Goal: Transaction & Acquisition: Purchase product/service

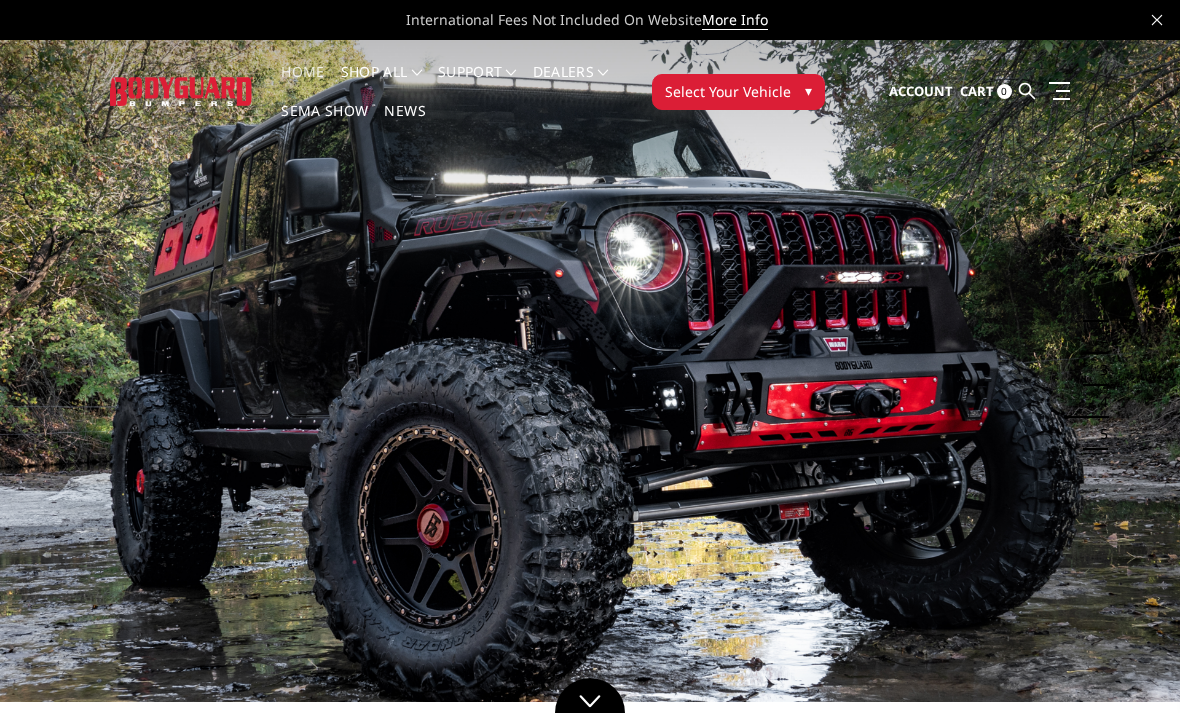
click at [1063, 85] on link at bounding box center [1056, 90] width 28 height 21
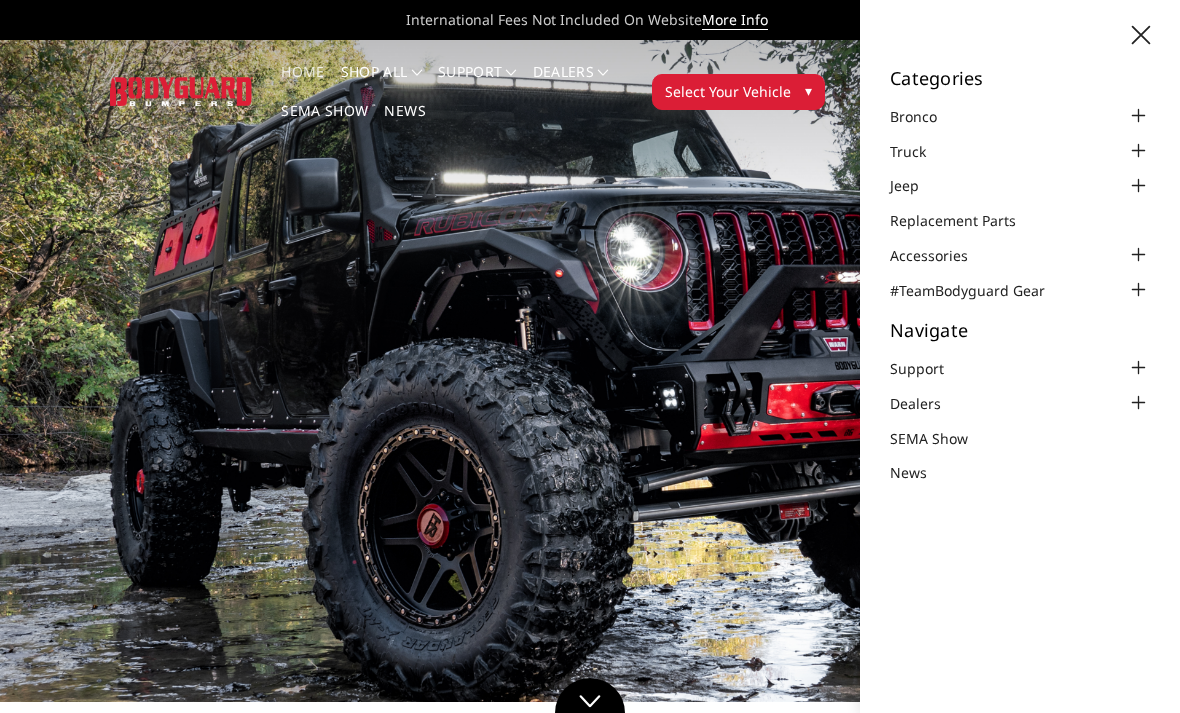
click at [1133, 29] on icon at bounding box center [1141, 35] width 18 height 18
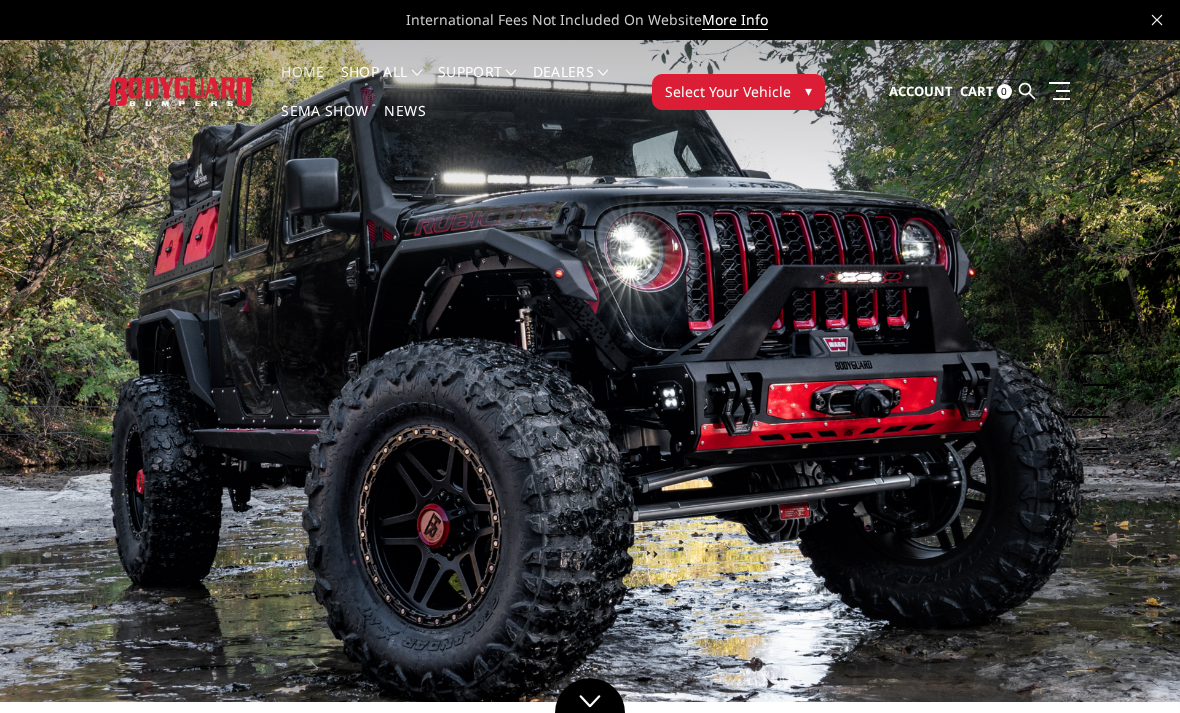
click at [1146, 6] on div "International Fees Not Included On Website More Info" at bounding box center [590, 20] width 1180 height 40
click at [1146, 13] on div "International Fees Not Included On Website More Info" at bounding box center [590, 20] width 1180 height 40
click at [1146, 18] on div "International Fees Not Included On Website More Info" at bounding box center [590, 20] width 1180 height 40
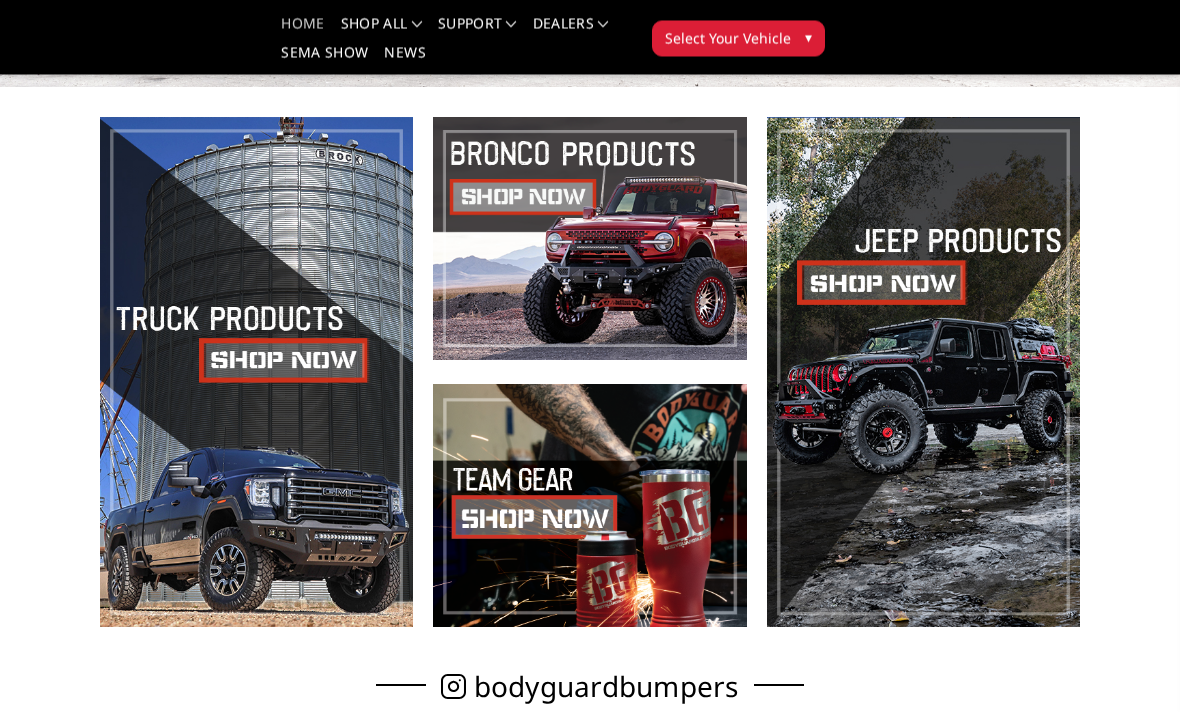
scroll to position [470, 0]
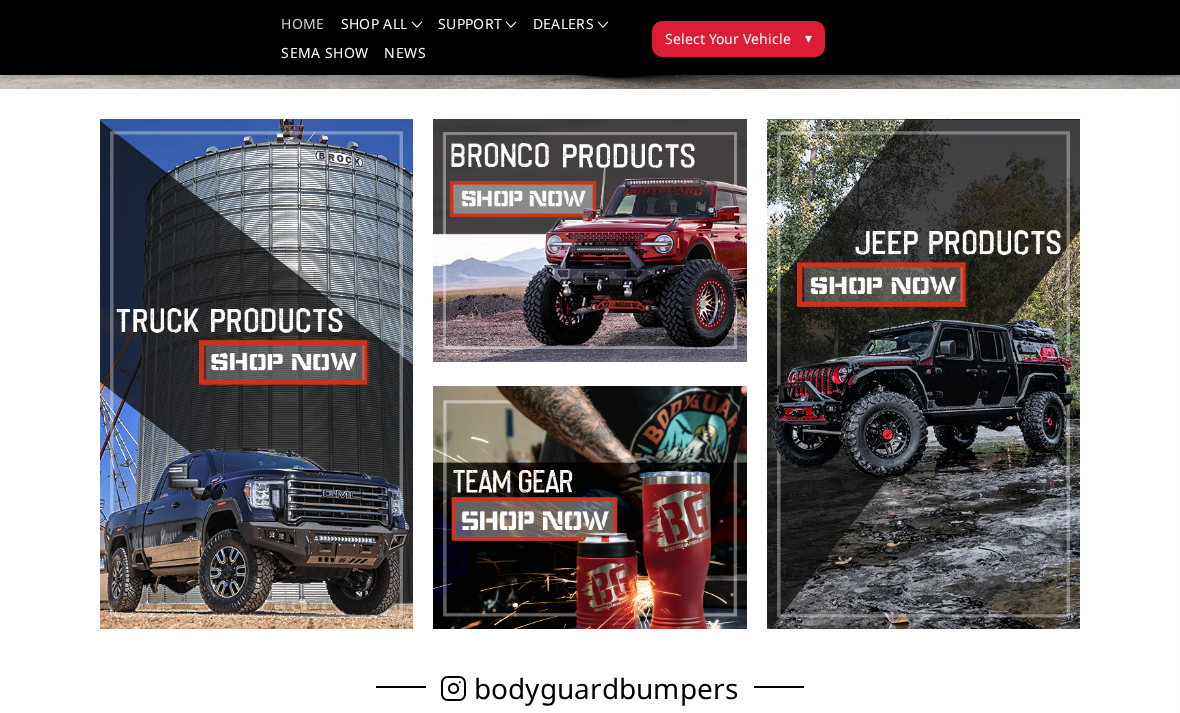
click at [794, 35] on button "Select Your Vehicle ▾" at bounding box center [738, 39] width 173 height 36
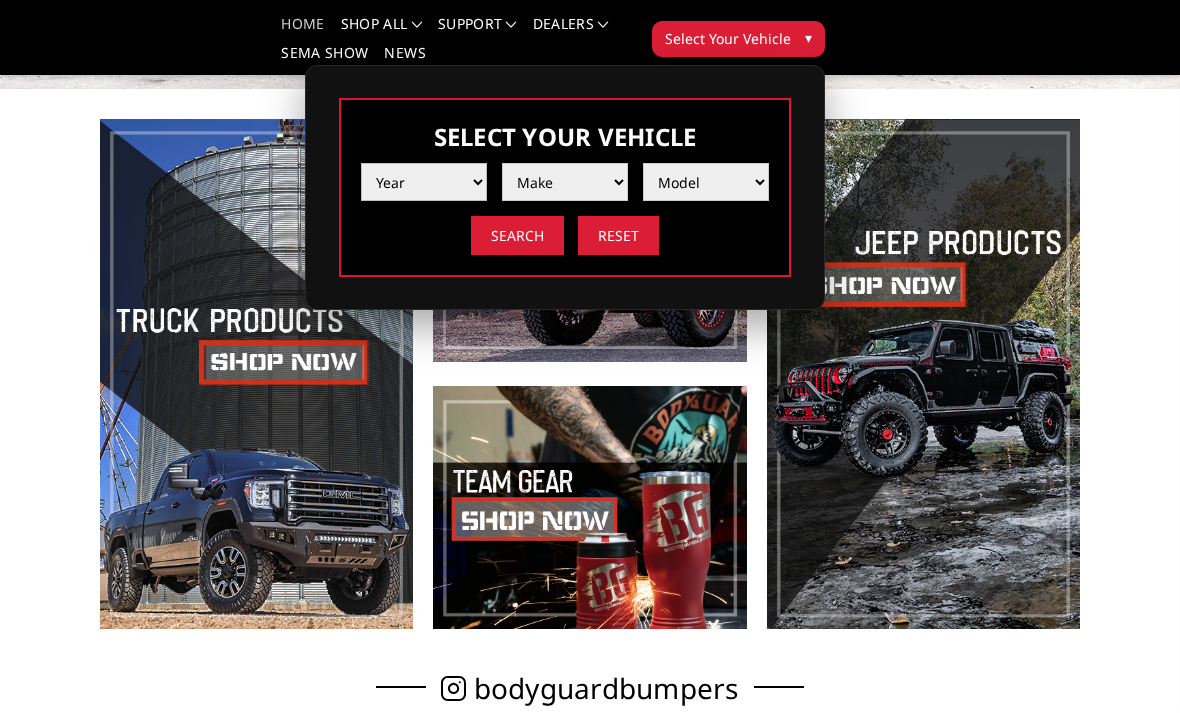
click at [455, 188] on select "Year [DATE] 2024 2023 2022 2021 2020 2019 2018 2017 2016 2015 2014 2013 2012 20…" at bounding box center [424, 182] width 126 height 38
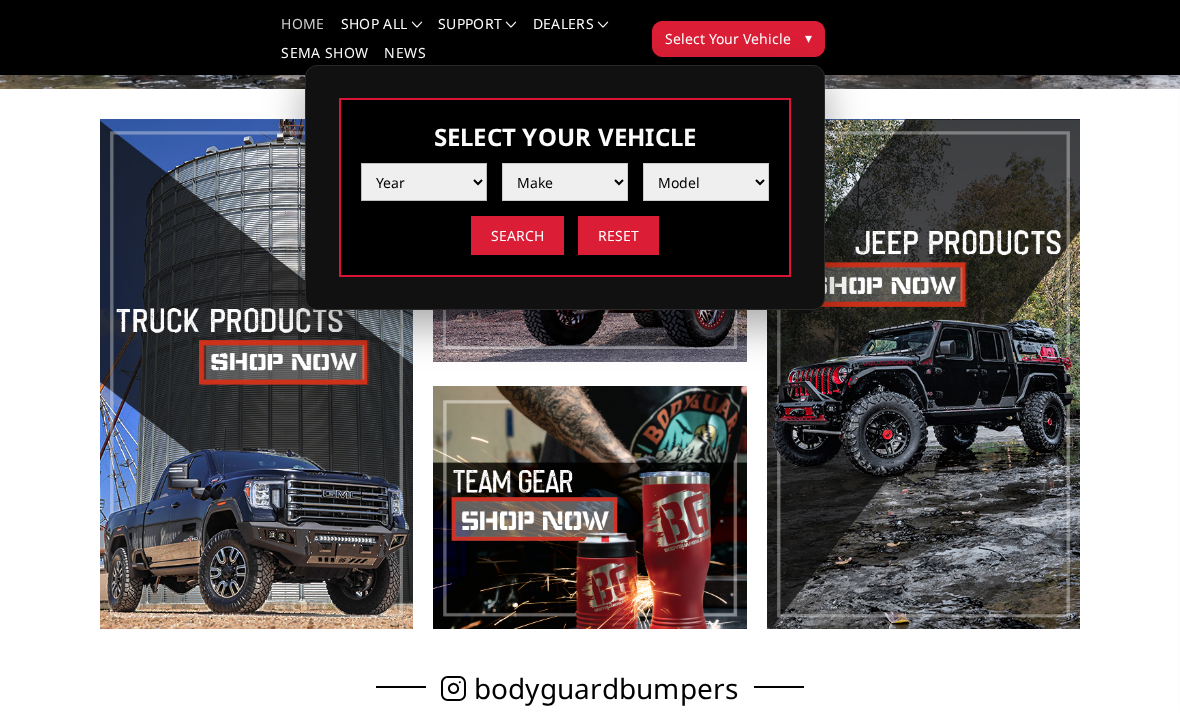
select select "yr_2025"
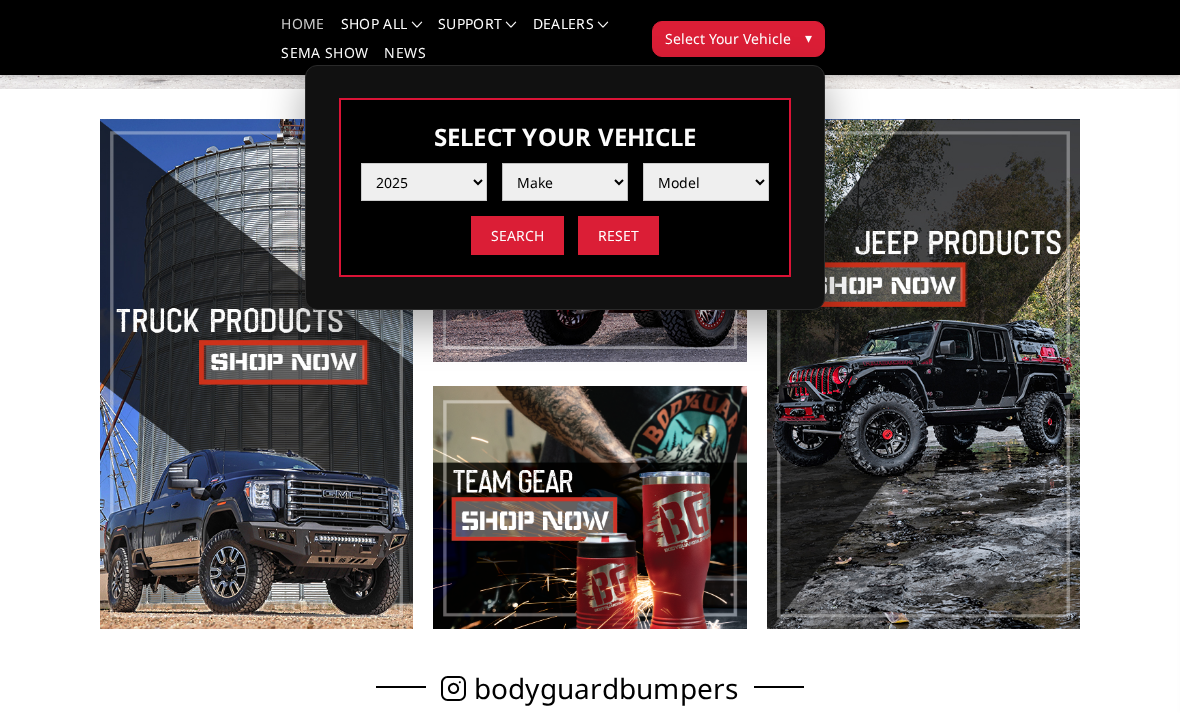
click at [610, 188] on select "Make Chevrolet Ford GMC Ram Toyota" at bounding box center [565, 182] width 126 height 38
select select "mk_gmc"
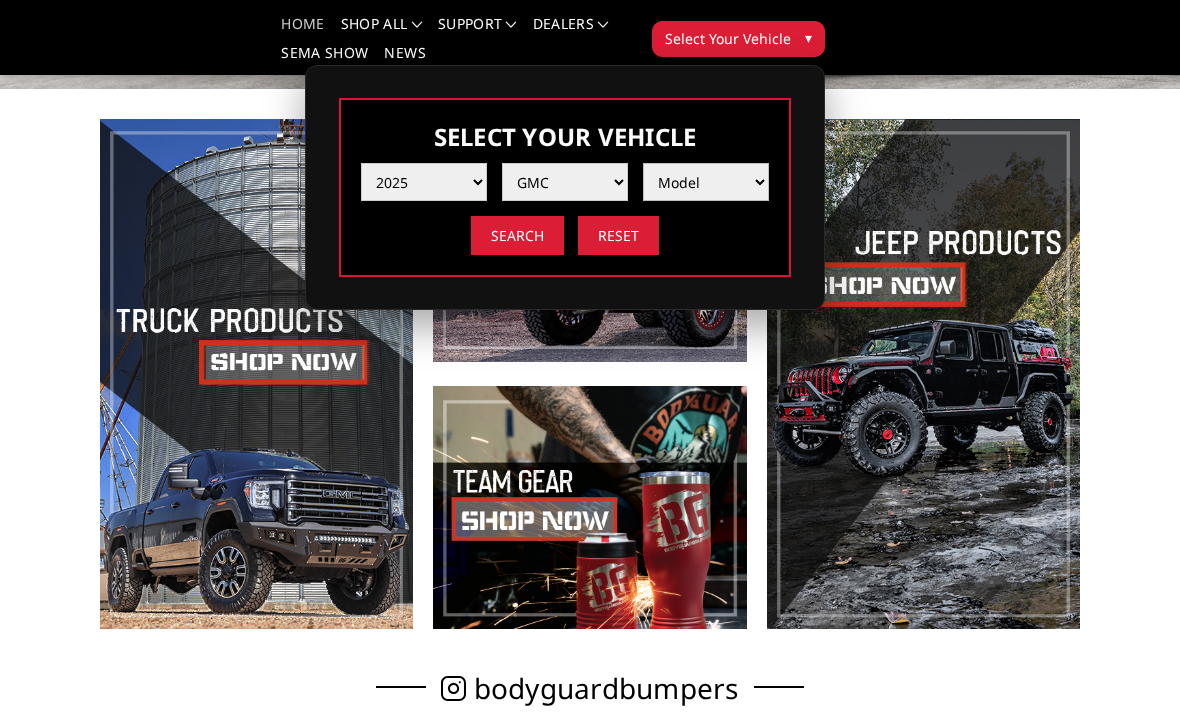
click at [767, 184] on select "Model Sierra 1500 Sierra 2500 / 3500" at bounding box center [706, 182] width 126 height 38
select select "md_sierra-1500"
click at [517, 241] on input "Search" at bounding box center [517, 235] width 93 height 39
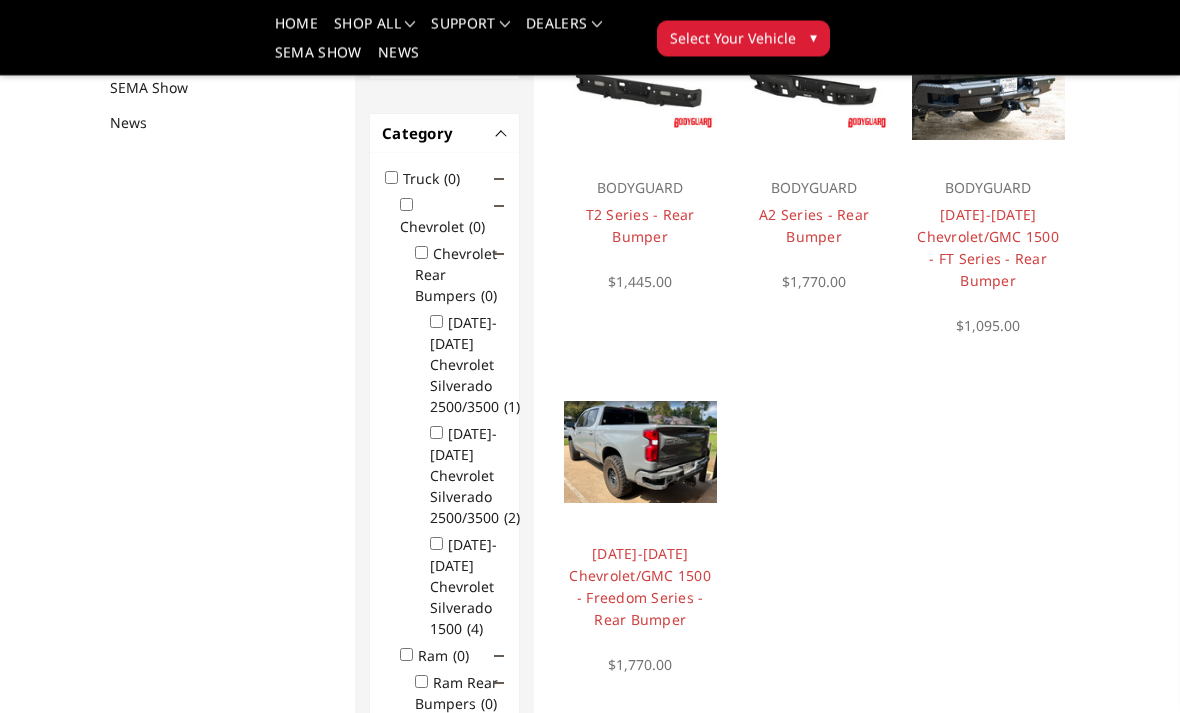
scroll to position [267, 0]
click at [683, 459] on img at bounding box center [640, 451] width 153 height 101
